Goal: Browse casually

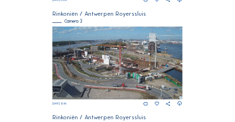
scroll to position [407, 0]
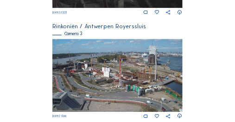
scroll to position [389, 0]
